Goal: Task Accomplishment & Management: Manage account settings

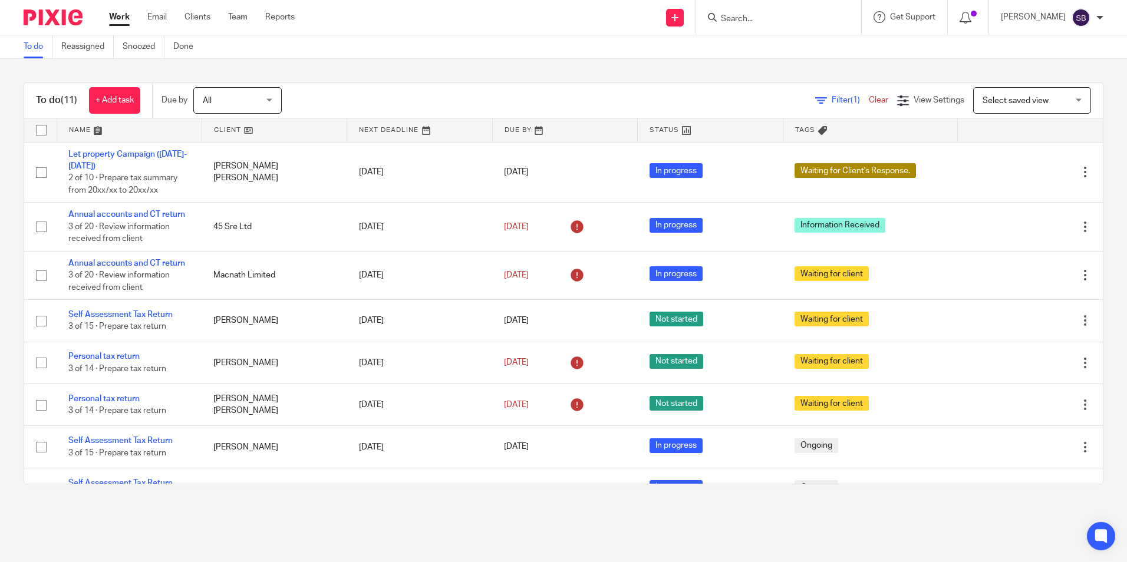
click at [748, 22] on input "Search" at bounding box center [772, 19] width 106 height 11
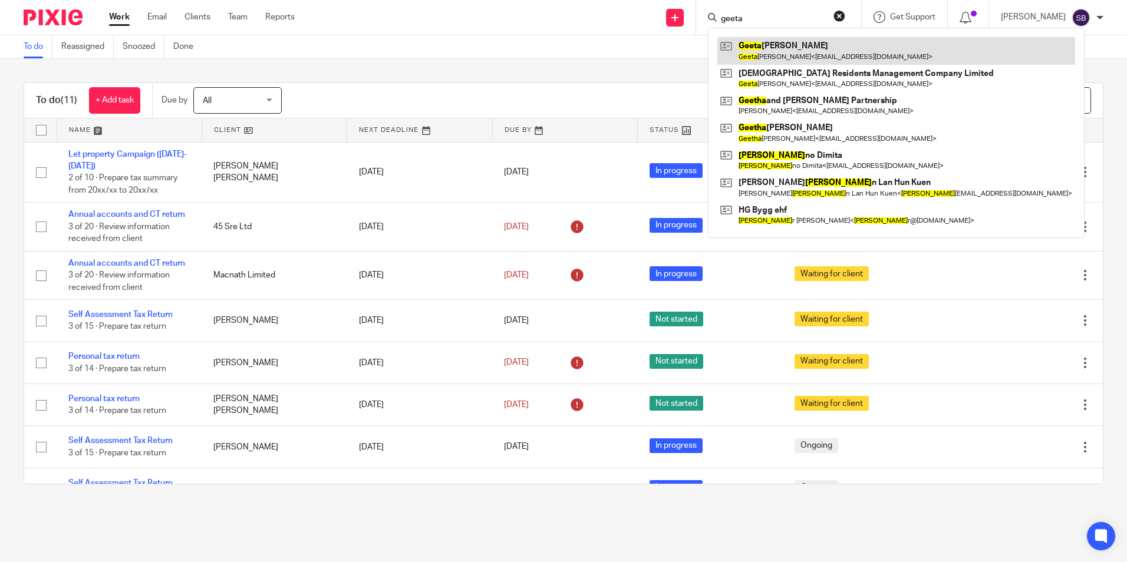
type input "geeta"
click at [775, 54] on link at bounding box center [896, 50] width 358 height 27
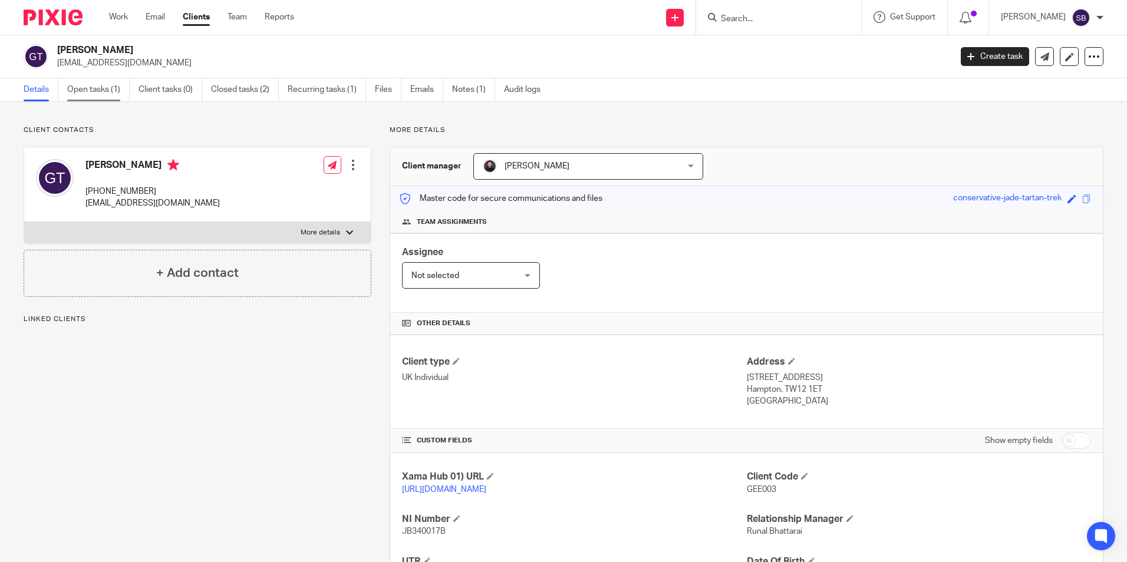
click at [108, 93] on link "Open tasks (1)" at bounding box center [98, 89] width 62 height 23
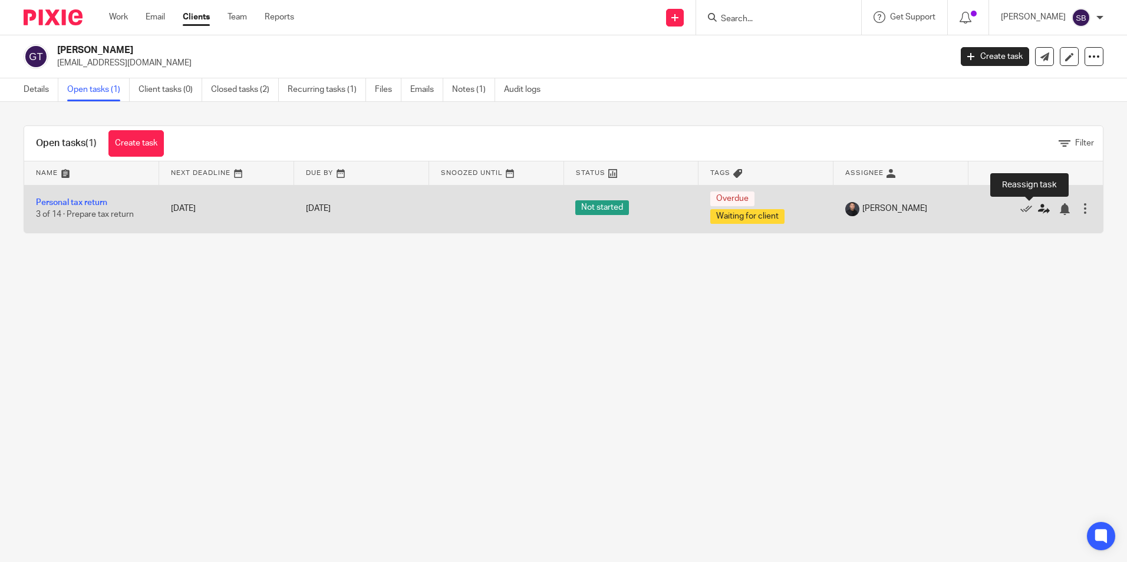
click at [1038, 209] on icon at bounding box center [1044, 209] width 12 height 12
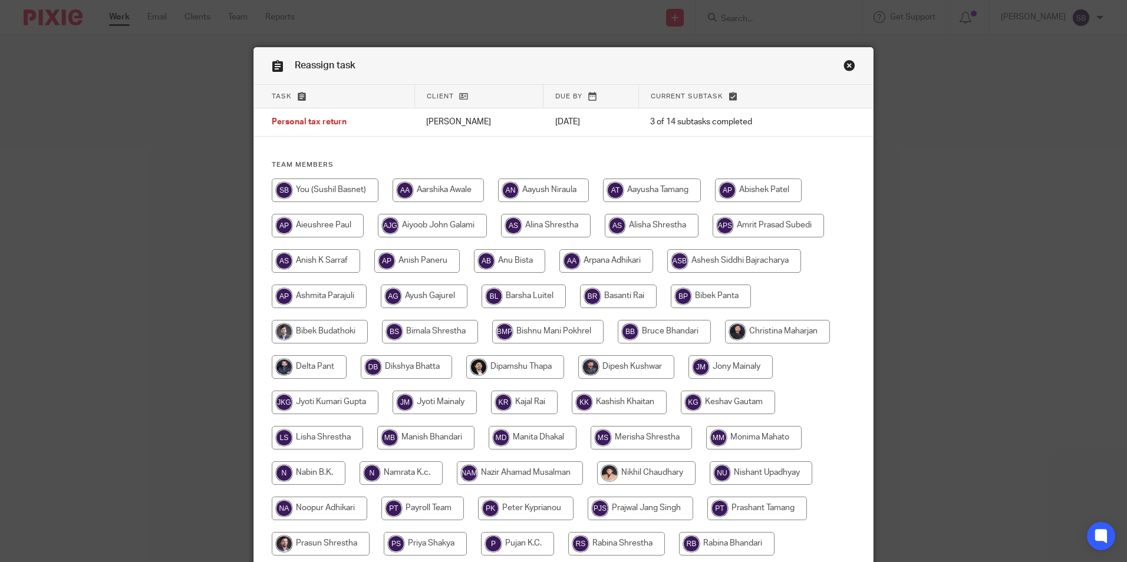
click at [432, 190] on input "radio" at bounding box center [437, 191] width 91 height 24
radio input "true"
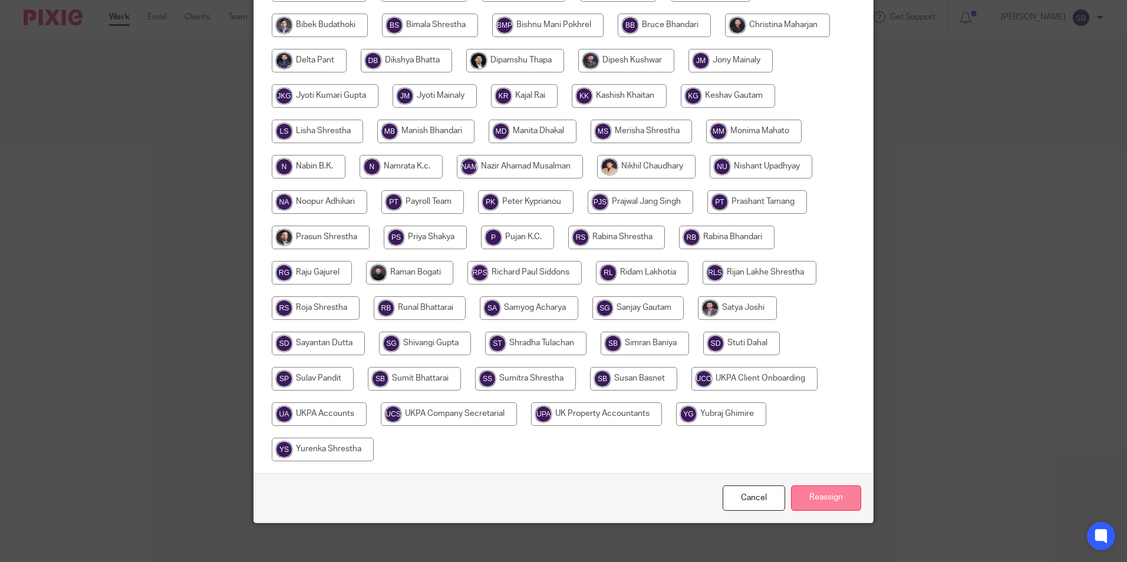
scroll to position [315, 0]
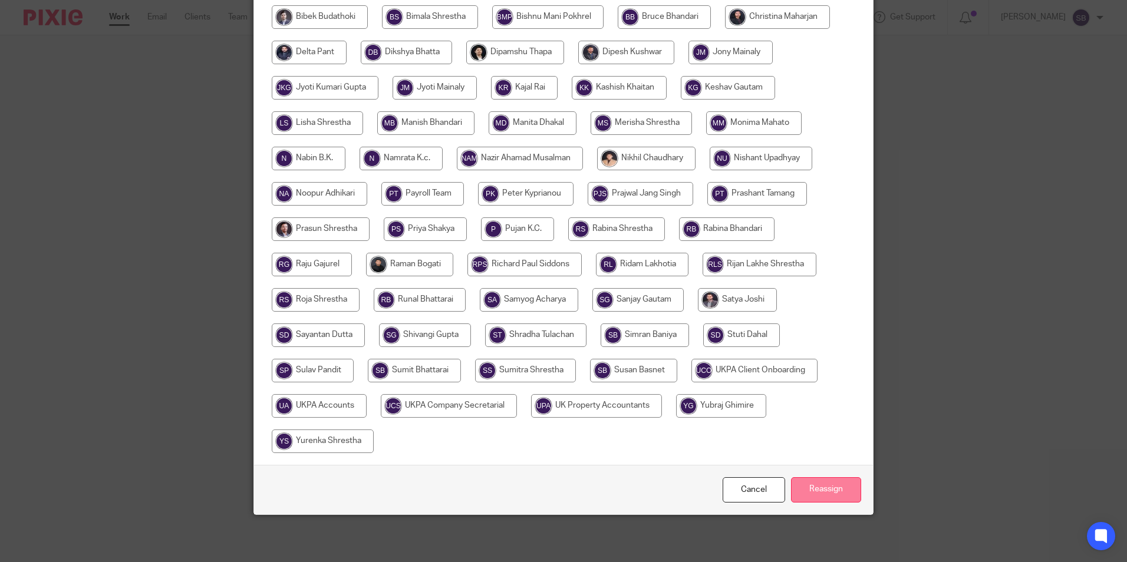
click at [808, 491] on input "Reassign" at bounding box center [826, 489] width 70 height 25
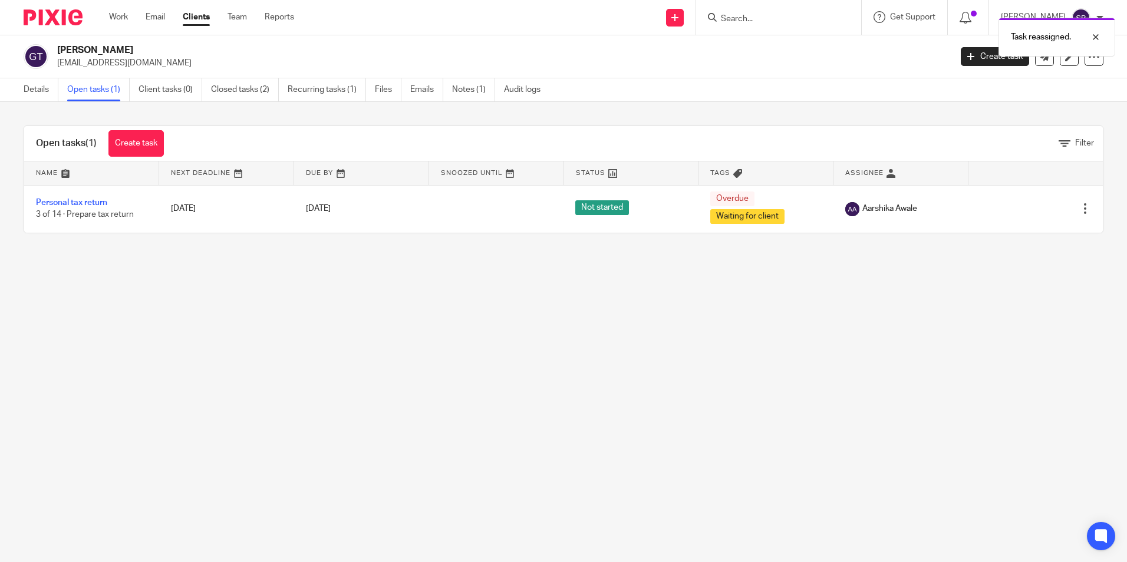
click at [749, 15] on div "Task reassigned." at bounding box center [839, 34] width 552 height 45
click at [764, 18] on div "Task reassigned." at bounding box center [839, 34] width 552 height 45
click at [759, 24] on div "Task reassigned." at bounding box center [839, 34] width 552 height 45
click at [743, 12] on div "Task reassigned." at bounding box center [839, 34] width 552 height 45
click at [748, 19] on div "Task reassigned." at bounding box center [839, 34] width 552 height 45
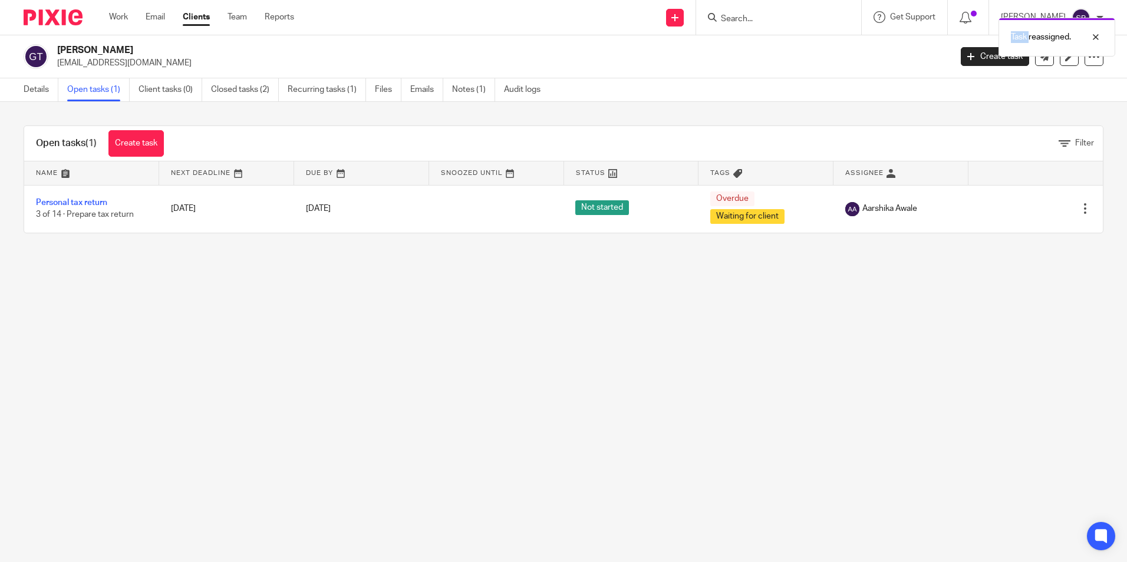
click at [748, 19] on div "Task reassigned." at bounding box center [839, 34] width 552 height 45
drag, startPoint x: 748, startPoint y: 19, endPoint x: 736, endPoint y: 14, distance: 13.5
click at [736, 12] on form at bounding box center [782, 17] width 126 height 15
click at [741, 19] on input "Search" at bounding box center [772, 19] width 106 height 11
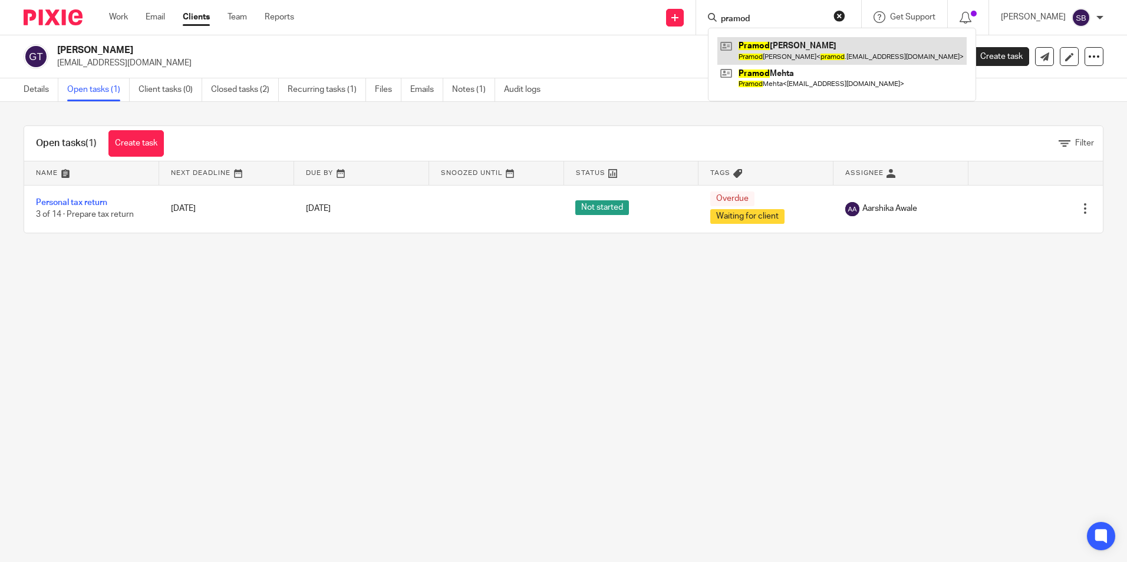
type input "pramod"
click at [764, 55] on link at bounding box center [841, 50] width 249 height 27
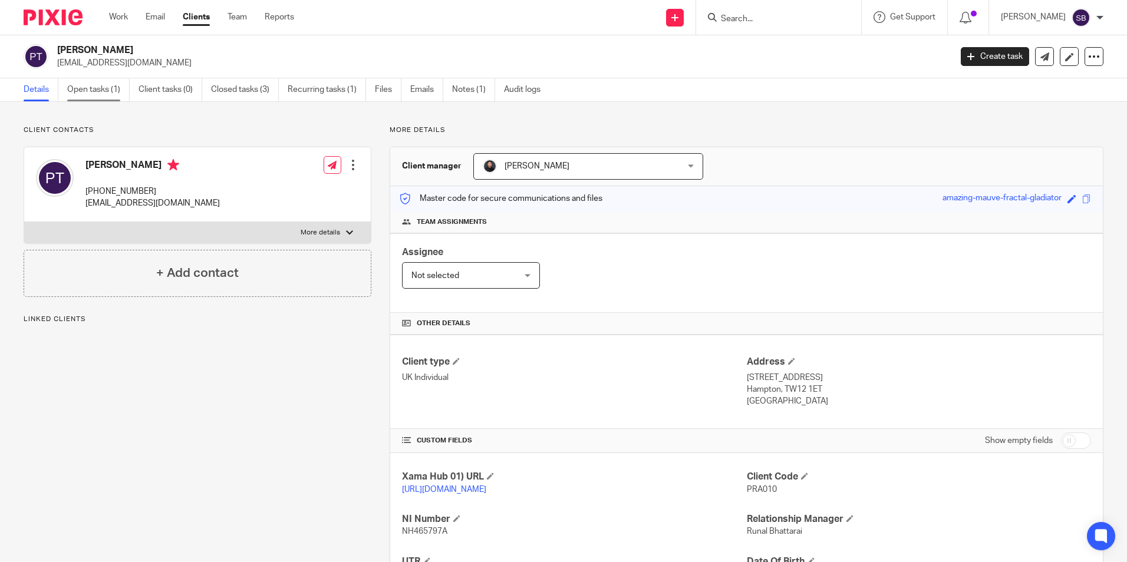
click at [105, 91] on link "Open tasks (1)" at bounding box center [98, 89] width 62 height 23
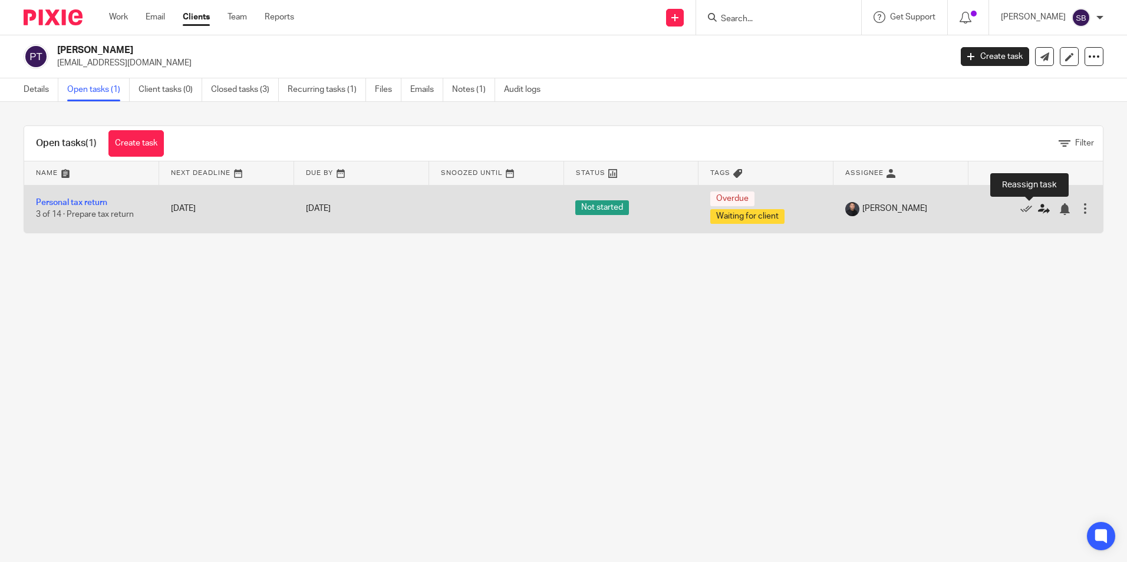
click at [1038, 210] on icon at bounding box center [1044, 209] width 12 height 12
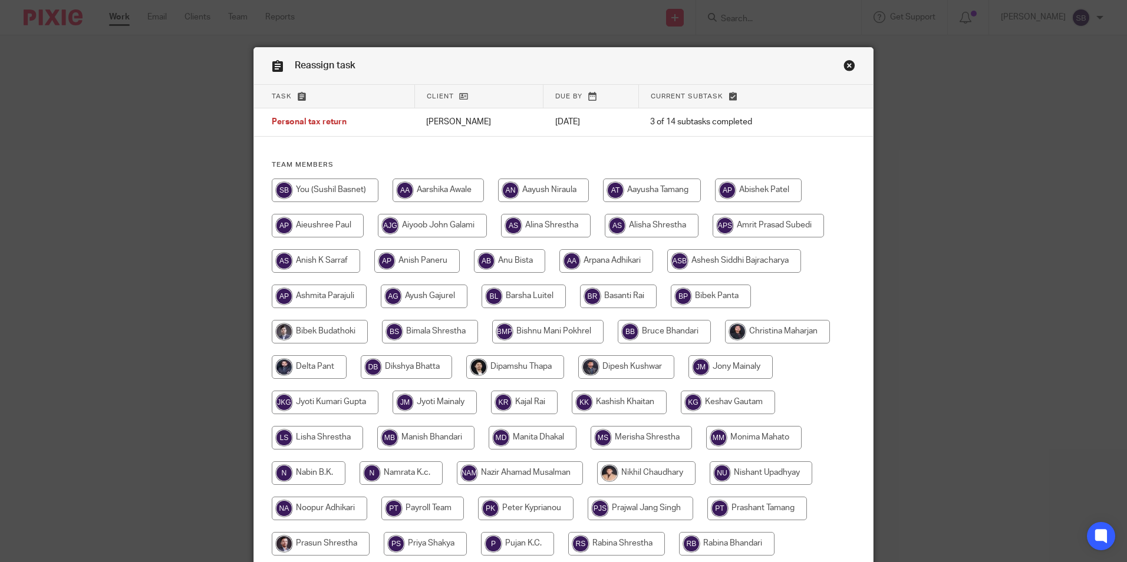
click at [441, 196] on input "radio" at bounding box center [437, 191] width 91 height 24
radio input "true"
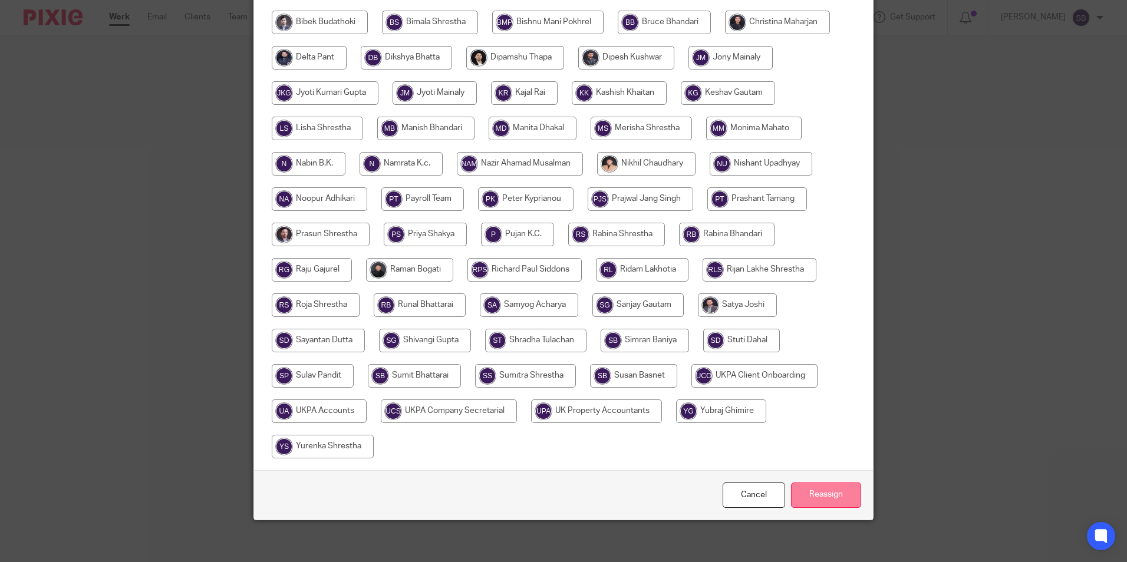
scroll to position [315, 0]
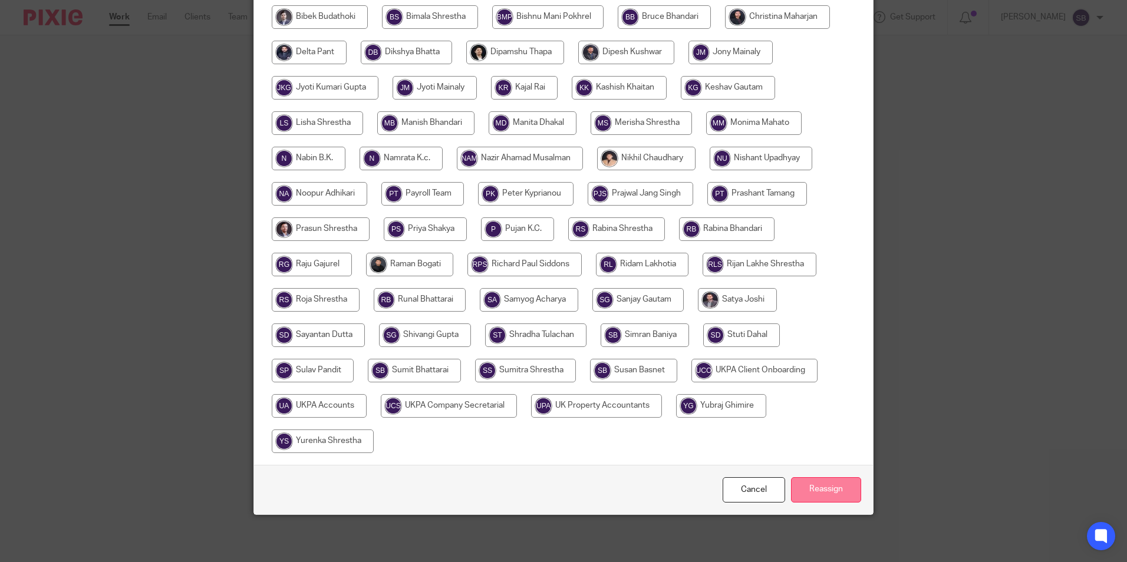
click at [815, 491] on input "Reassign" at bounding box center [826, 489] width 70 height 25
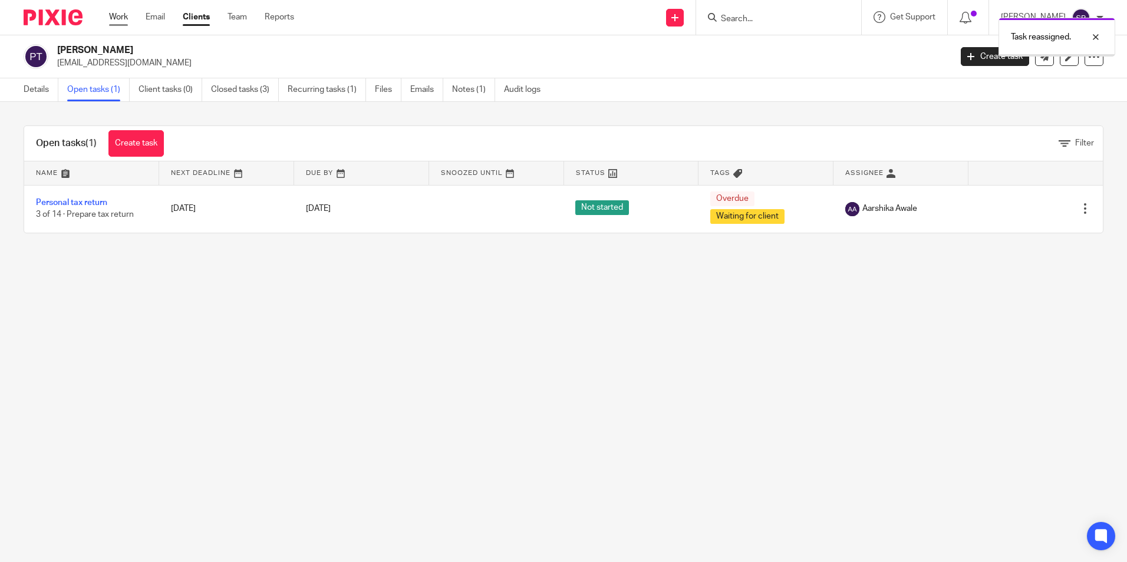
click at [121, 17] on link "Work" at bounding box center [118, 17] width 19 height 12
